Goal: Transaction & Acquisition: Book appointment/travel/reservation

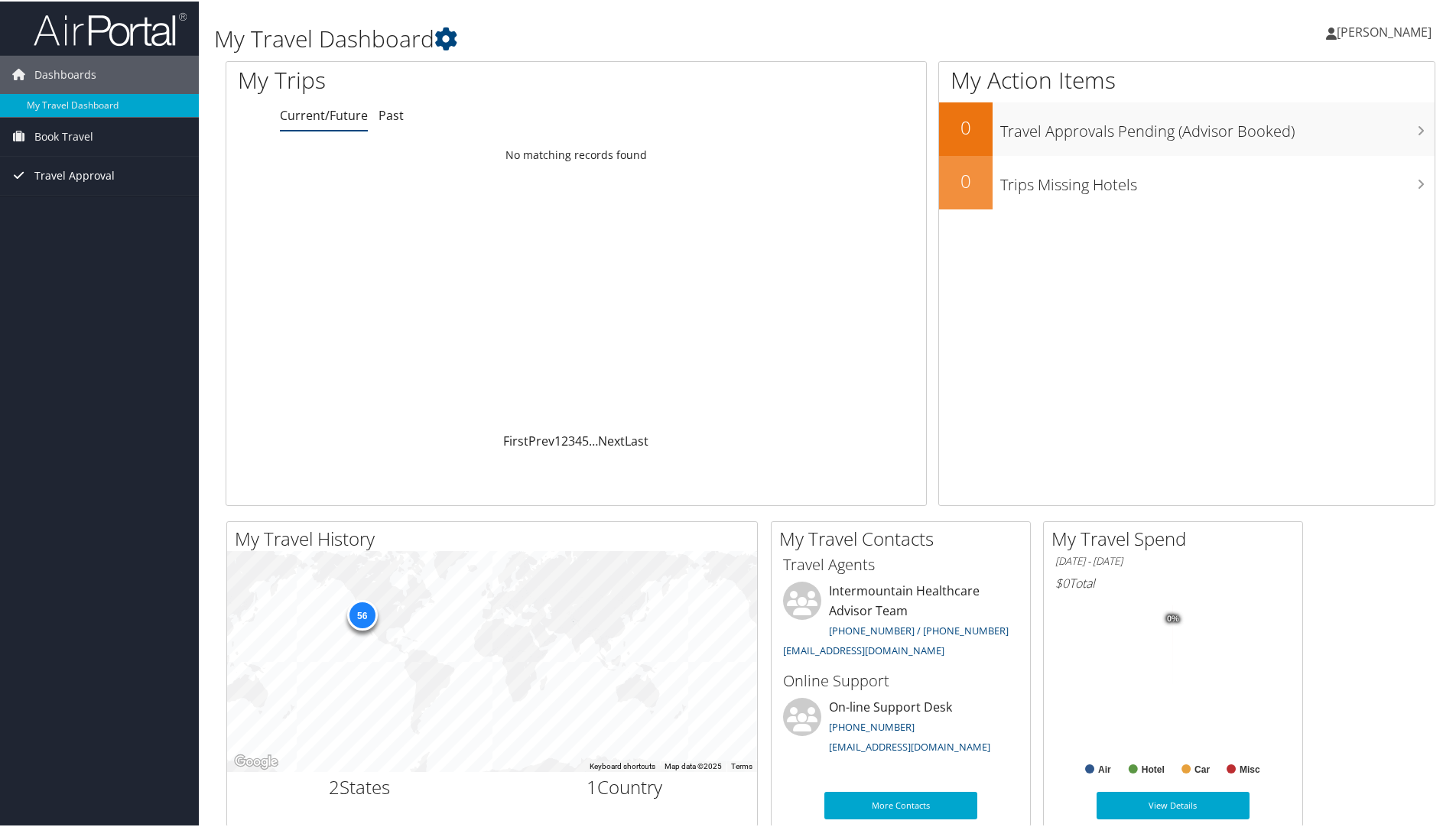
click at [90, 175] on span "Travel Approval" at bounding box center [74, 174] width 81 height 38
click at [74, 131] on span "Book Travel" at bounding box center [63, 135] width 59 height 38
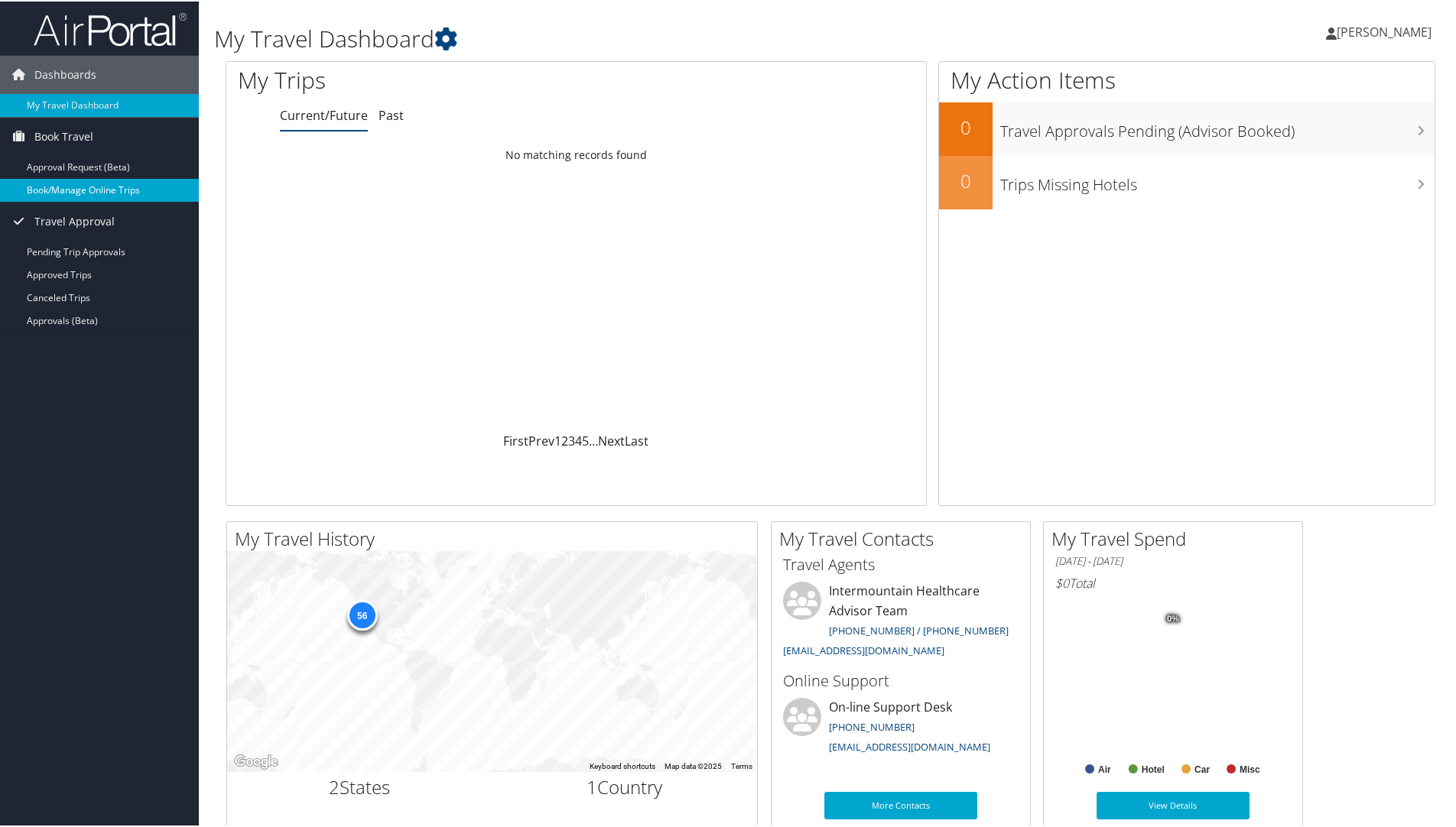
click at [80, 193] on link "Book/Manage Online Trips" at bounding box center [99, 188] width 199 height 23
